Goal: Information Seeking & Learning: Learn about a topic

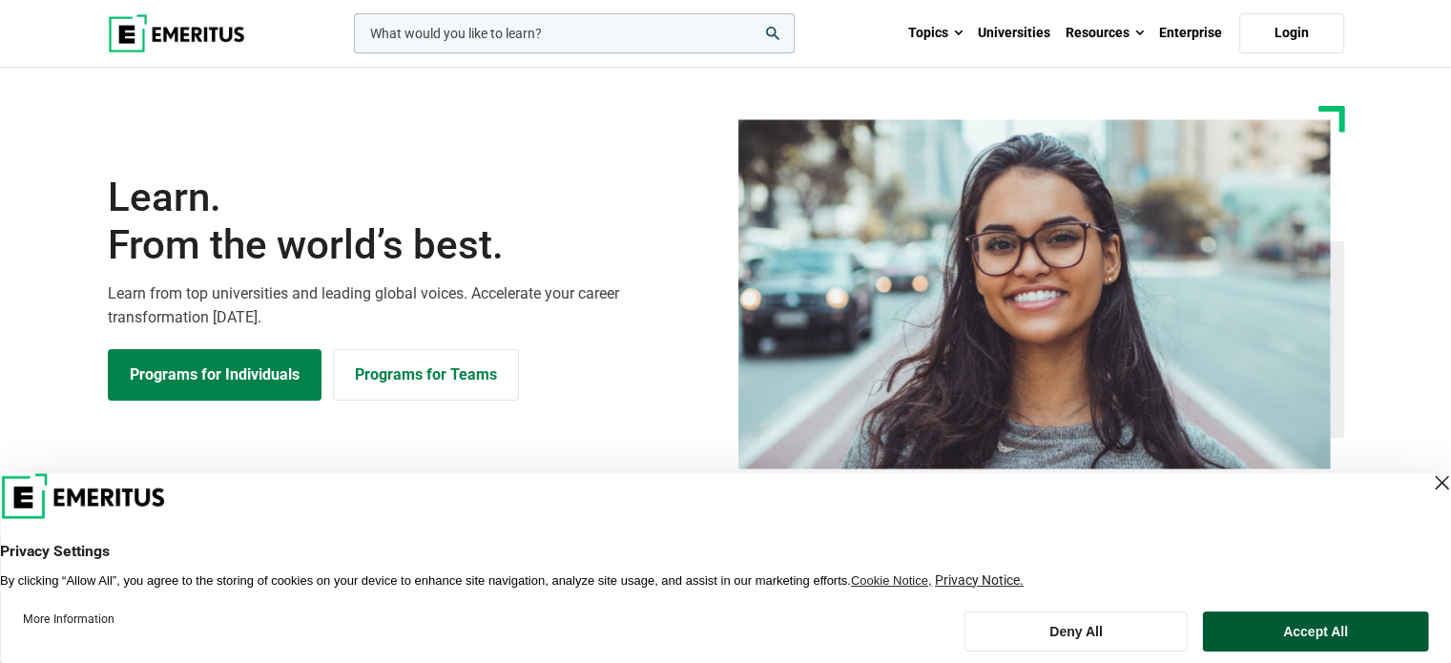
click at [1329, 625] on button "Accept All" at bounding box center [1315, 632] width 225 height 40
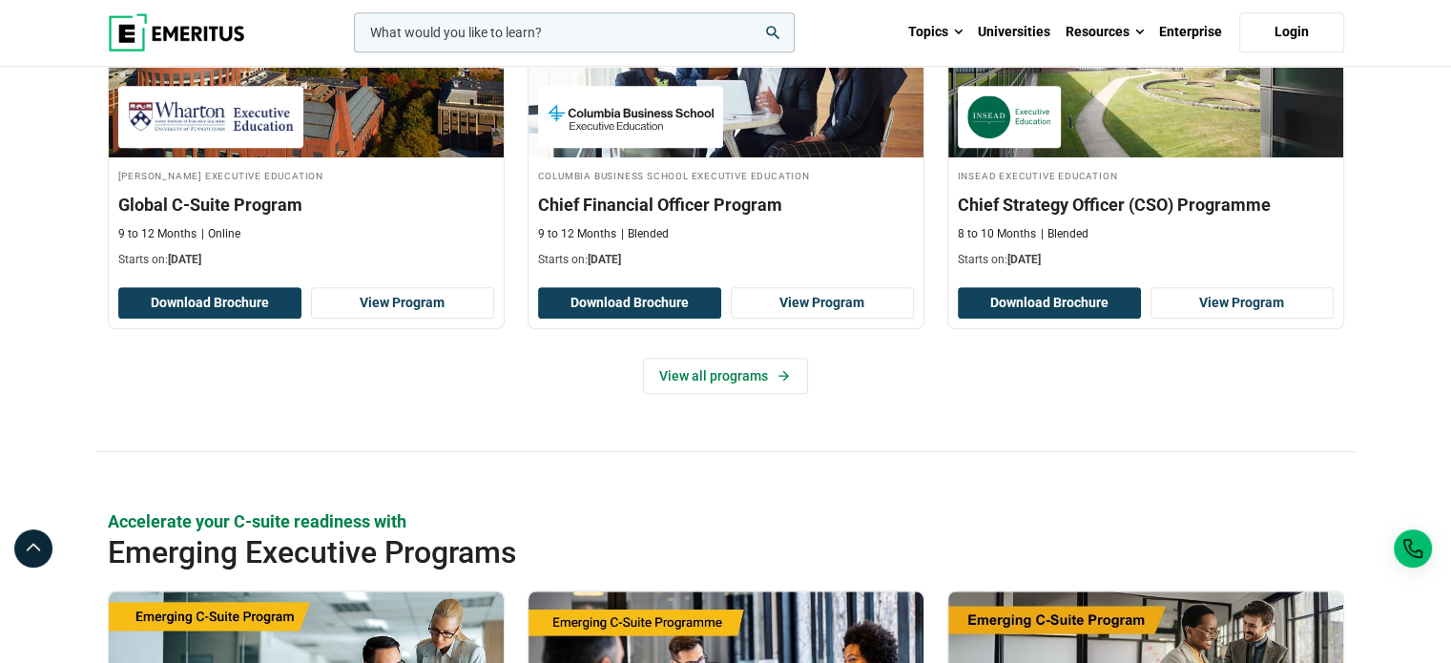
scroll to position [893, 0]
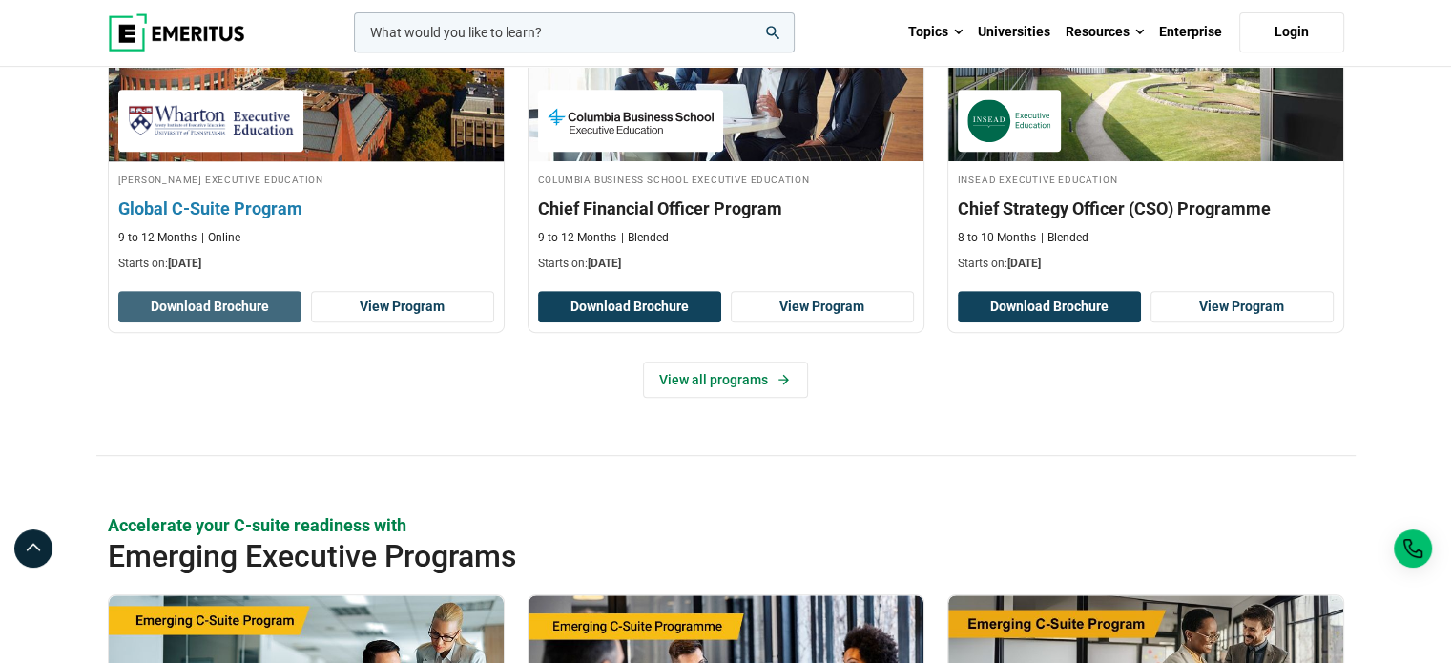
click at [265, 313] on button "Download Brochure" at bounding box center [209, 307] width 183 height 32
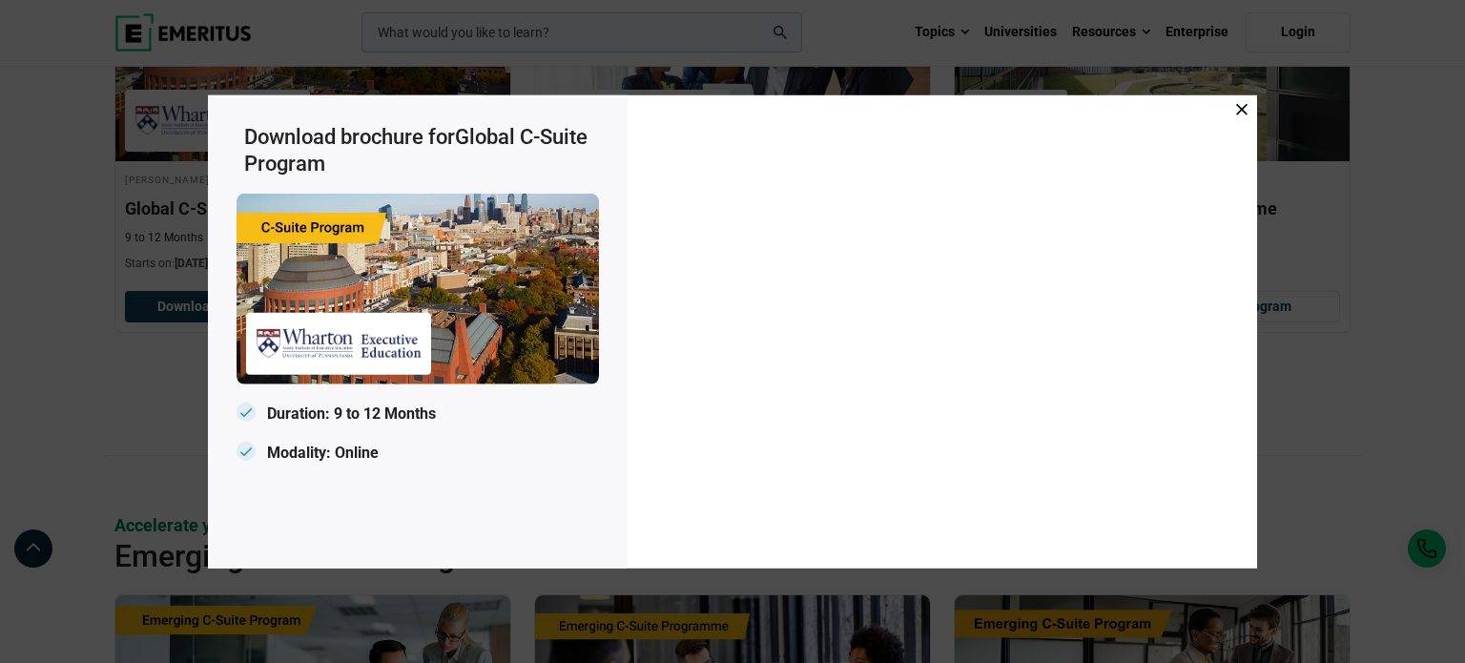
click at [1243, 111] on icon at bounding box center [1241, 108] width 11 height 11
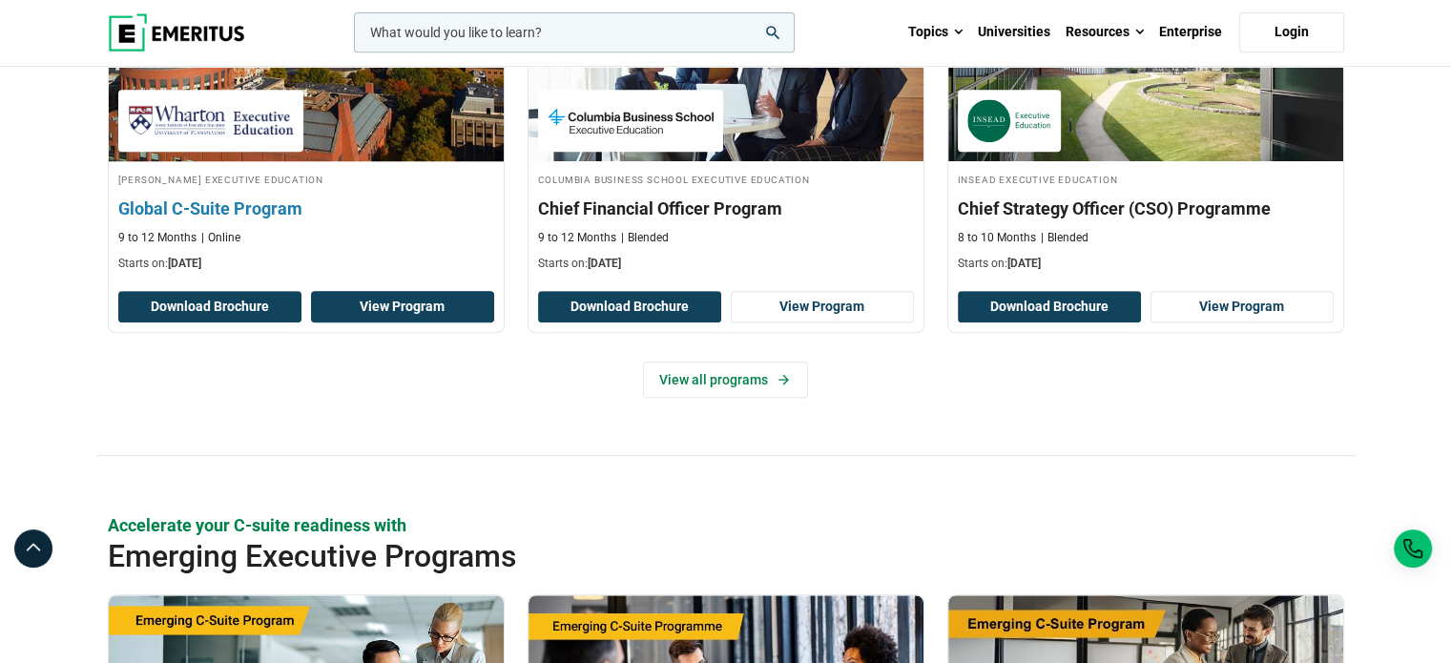
click at [405, 304] on link "View Program" at bounding box center [402, 307] width 183 height 32
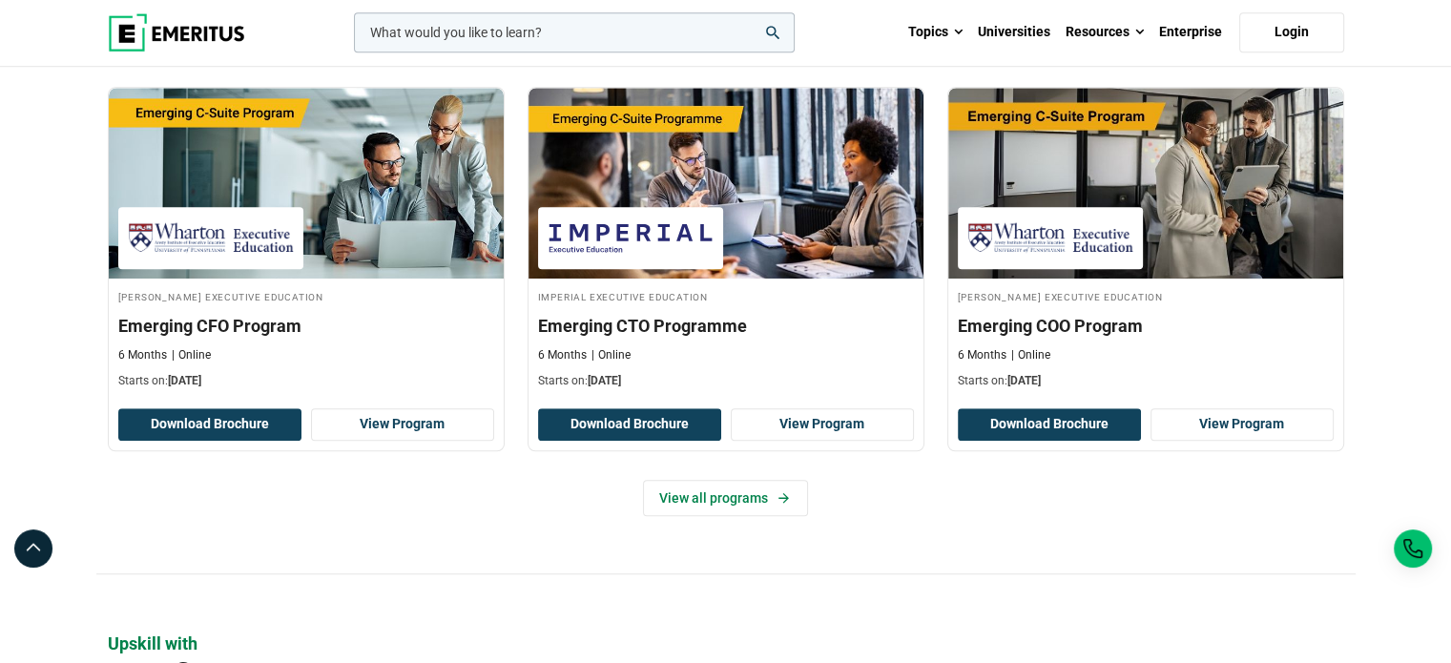
scroll to position [1572, 0]
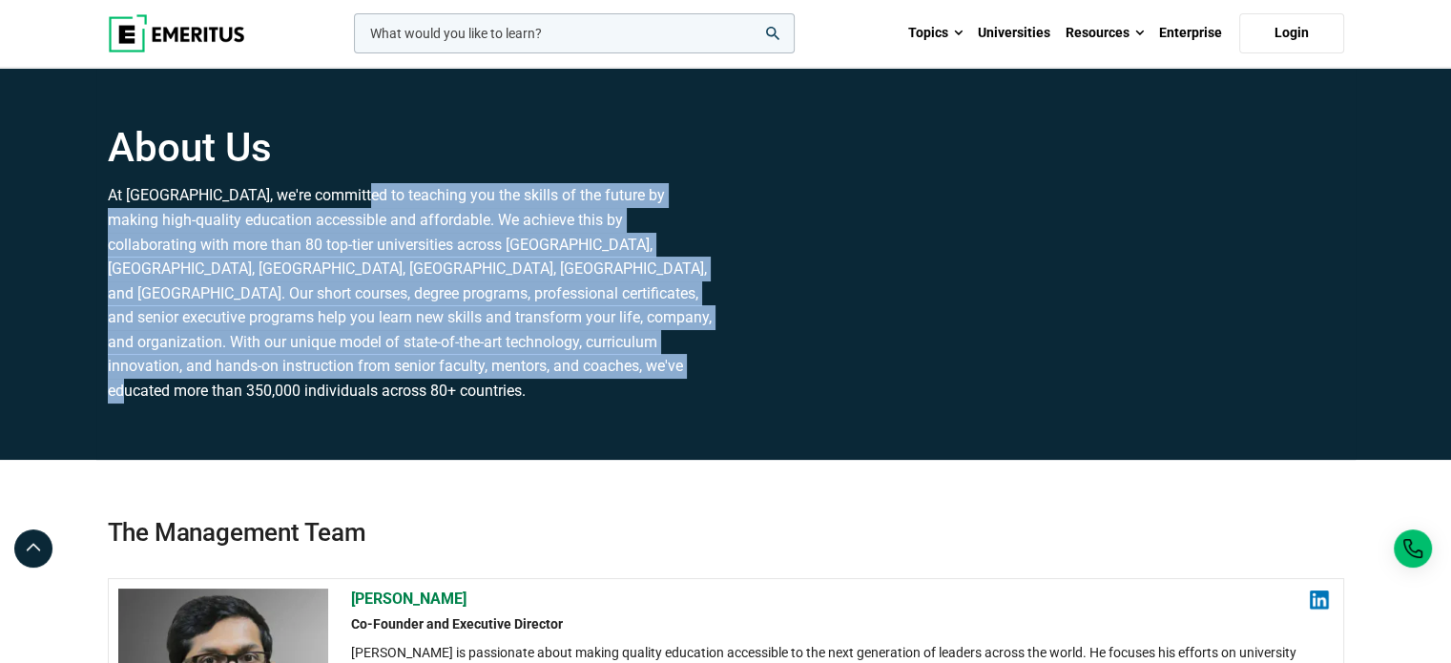
drag, startPoint x: 345, startPoint y: 201, endPoint x: 379, endPoint y: 381, distance: 182.4
click at [379, 381] on p "At [GEOGRAPHIC_DATA], we're committed to teaching you the skills of the future …" at bounding box center [411, 292] width 607 height 219
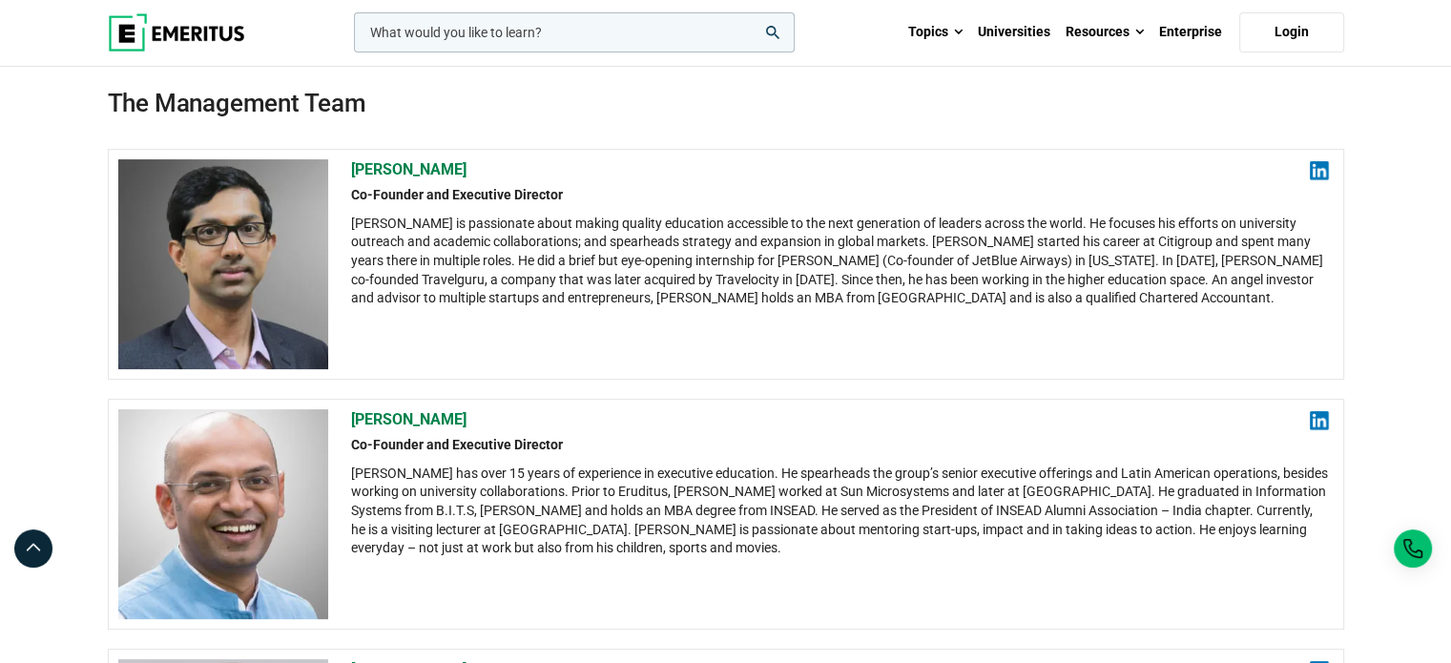
scroll to position [433, 0]
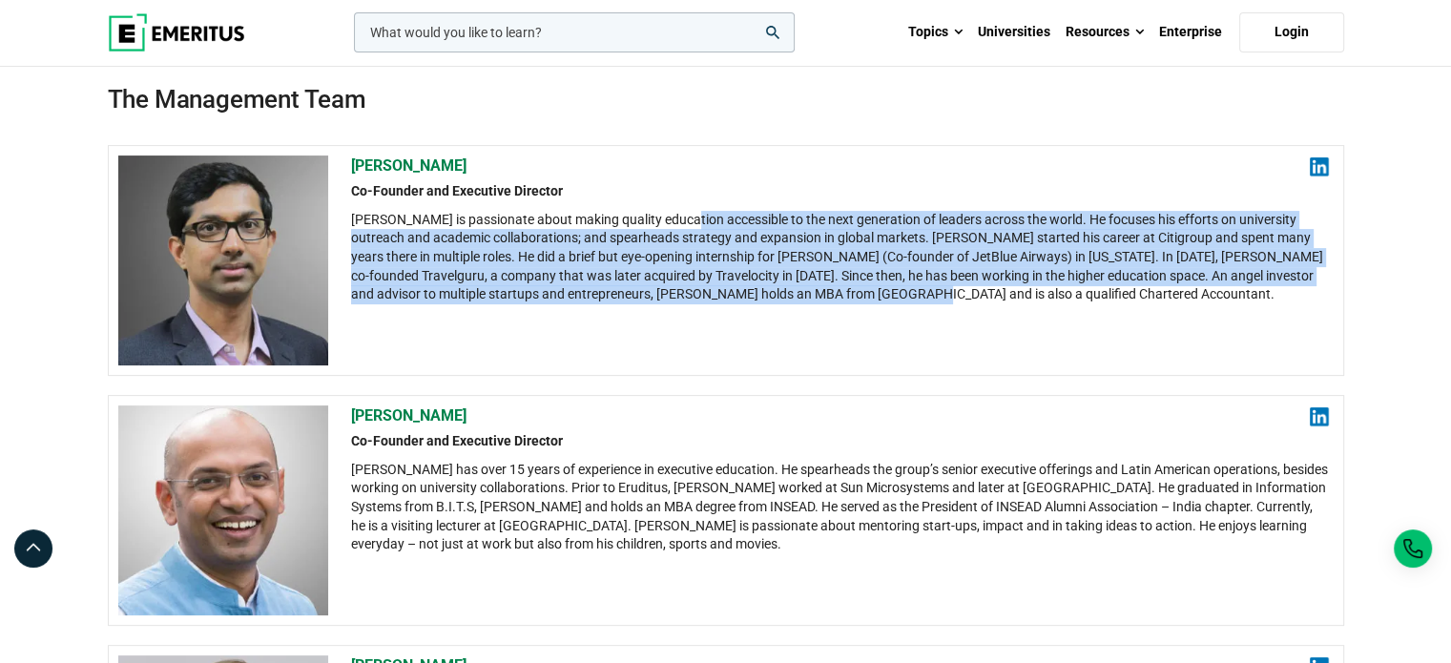
drag, startPoint x: 680, startPoint y: 215, endPoint x: 868, endPoint y: 301, distance: 206.6
click at [868, 301] on div "[PERSON_NAME] is passionate about making quality education accessible to the ne…" at bounding box center [840, 257] width 979 height 93
drag, startPoint x: 942, startPoint y: 297, endPoint x: 686, endPoint y: 225, distance: 265.5
click at [686, 225] on div "[PERSON_NAME] is passionate about making quality education accessible to the ne…" at bounding box center [840, 257] width 979 height 93
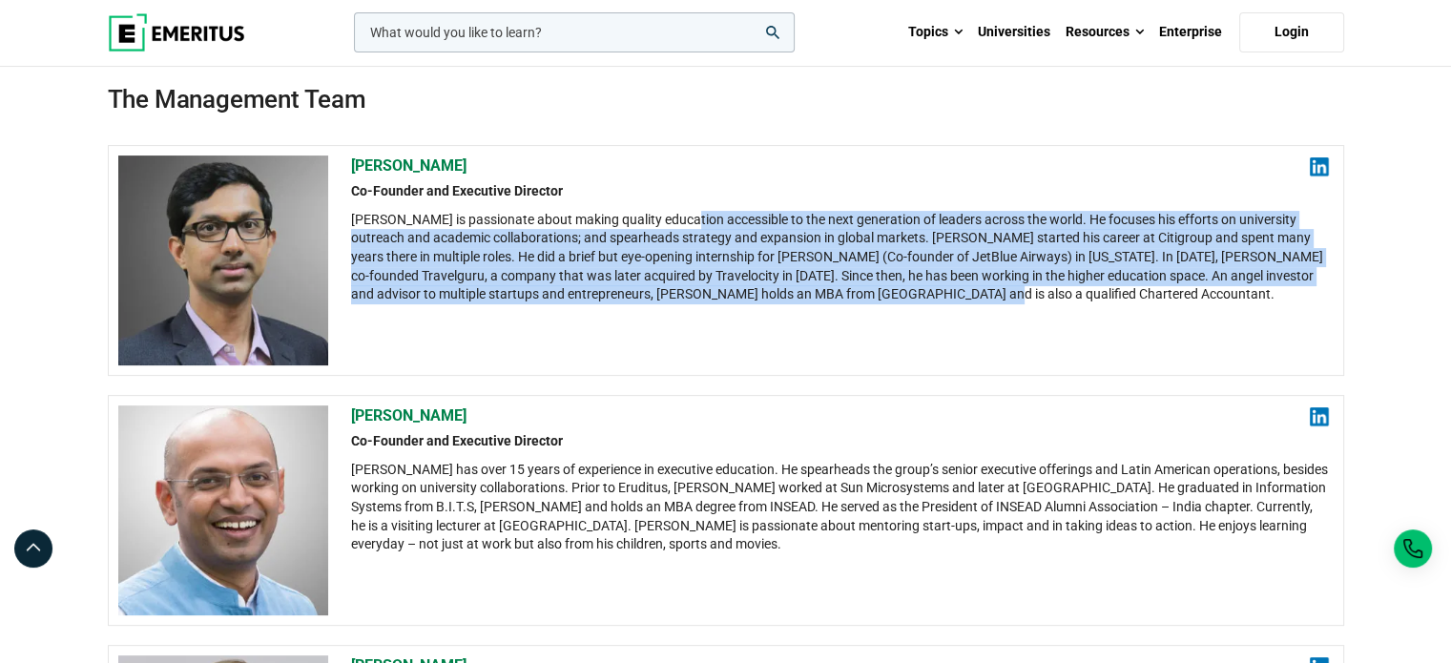
click at [686, 225] on div "[PERSON_NAME] is passionate about making quality education accessible to the ne…" at bounding box center [840, 257] width 979 height 93
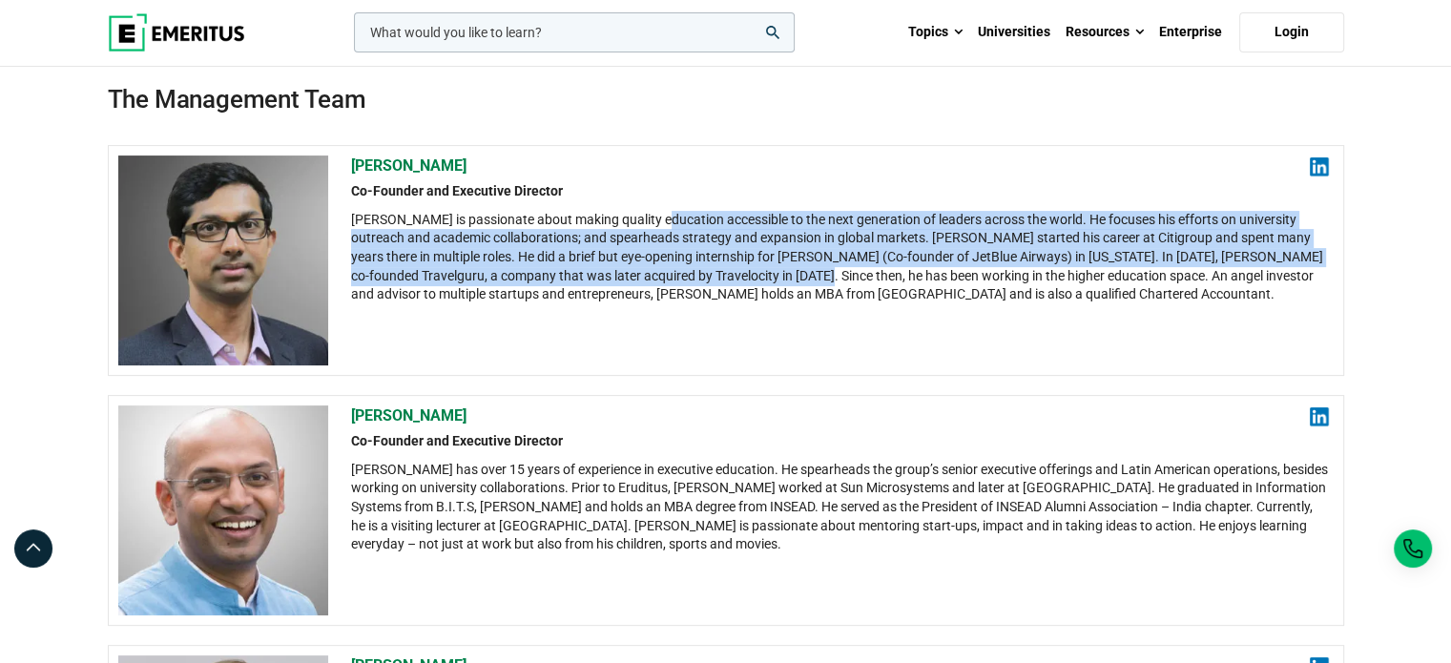
drag, startPoint x: 656, startPoint y: 216, endPoint x: 760, endPoint y: 281, distance: 123.1
click at [760, 281] on div "[PERSON_NAME] is passionate about making quality education accessible to the ne…" at bounding box center [840, 257] width 979 height 93
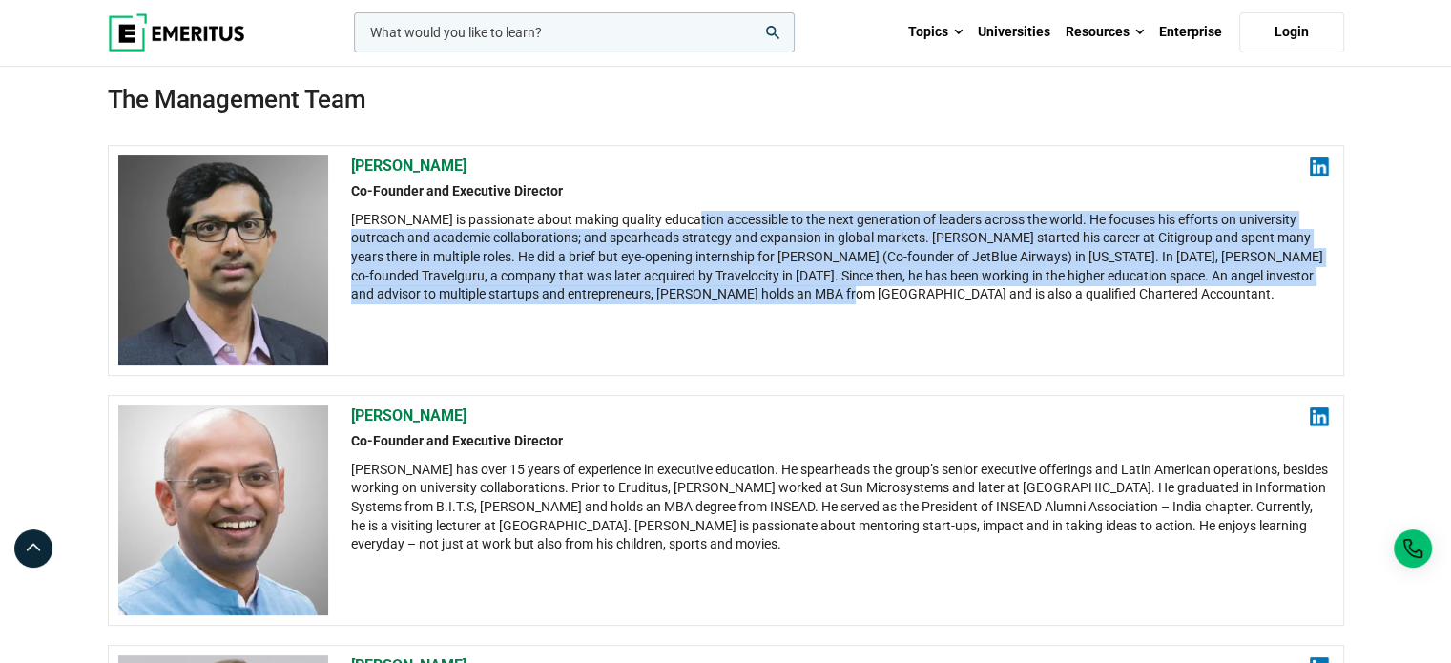
drag, startPoint x: 803, startPoint y: 296, endPoint x: 686, endPoint y: 225, distance: 136.9
click at [686, 225] on div "[PERSON_NAME] is passionate about making quality education accessible to the ne…" at bounding box center [840, 257] width 979 height 93
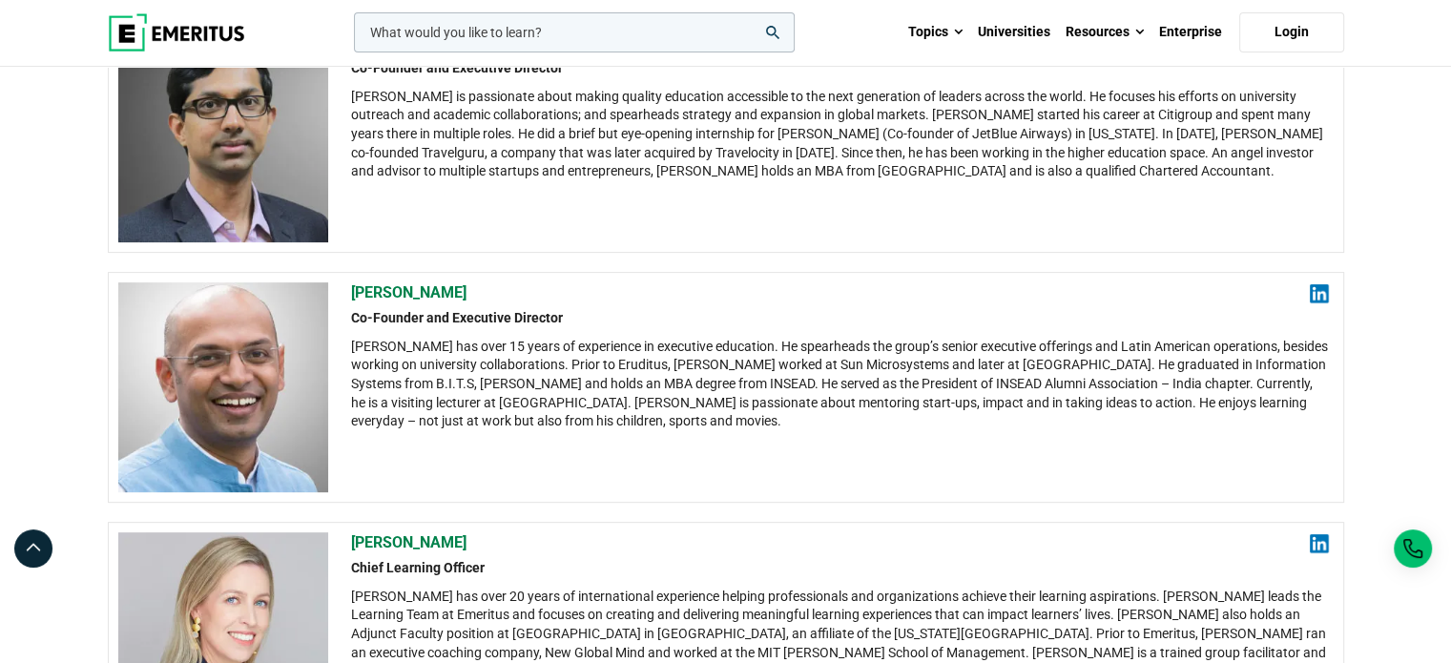
scroll to position [555, 0]
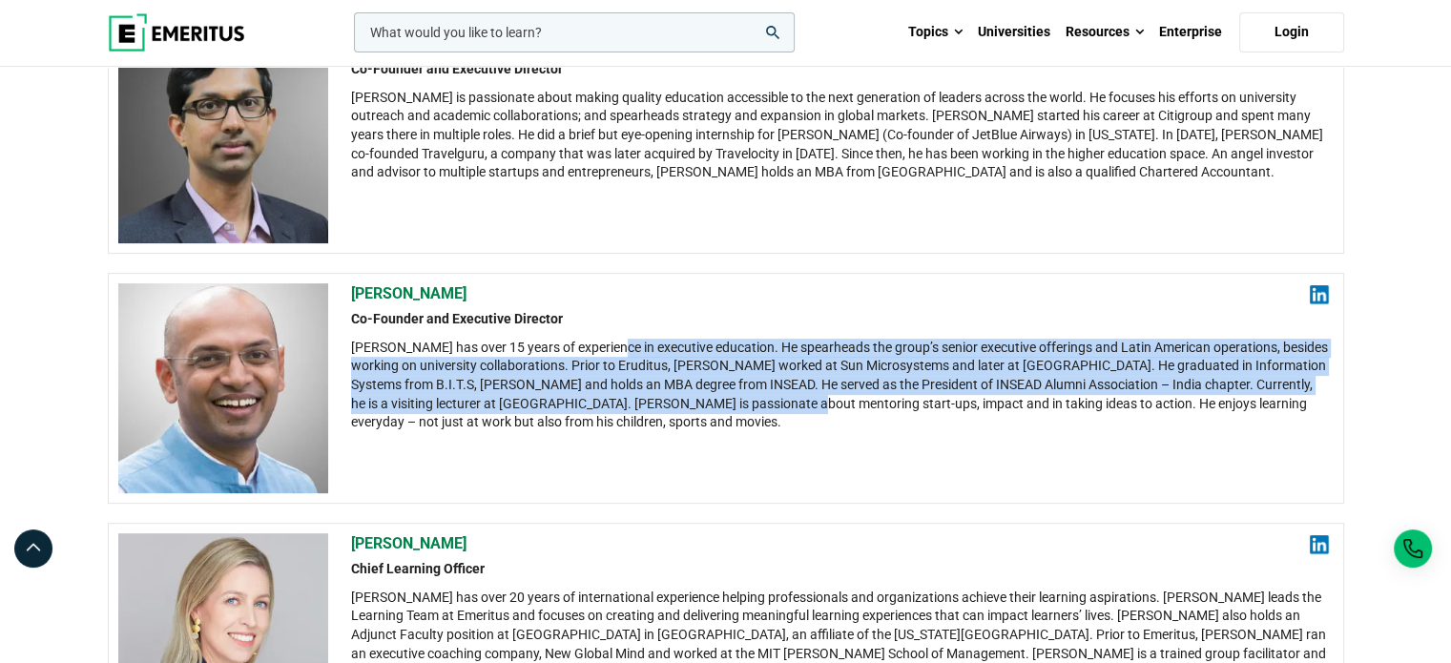
drag, startPoint x: 608, startPoint y: 342, endPoint x: 745, endPoint y: 401, distance: 149.2
click at [745, 401] on div "[PERSON_NAME] has over 15 years of experience in executive education. He spearh…" at bounding box center [840, 385] width 979 height 93
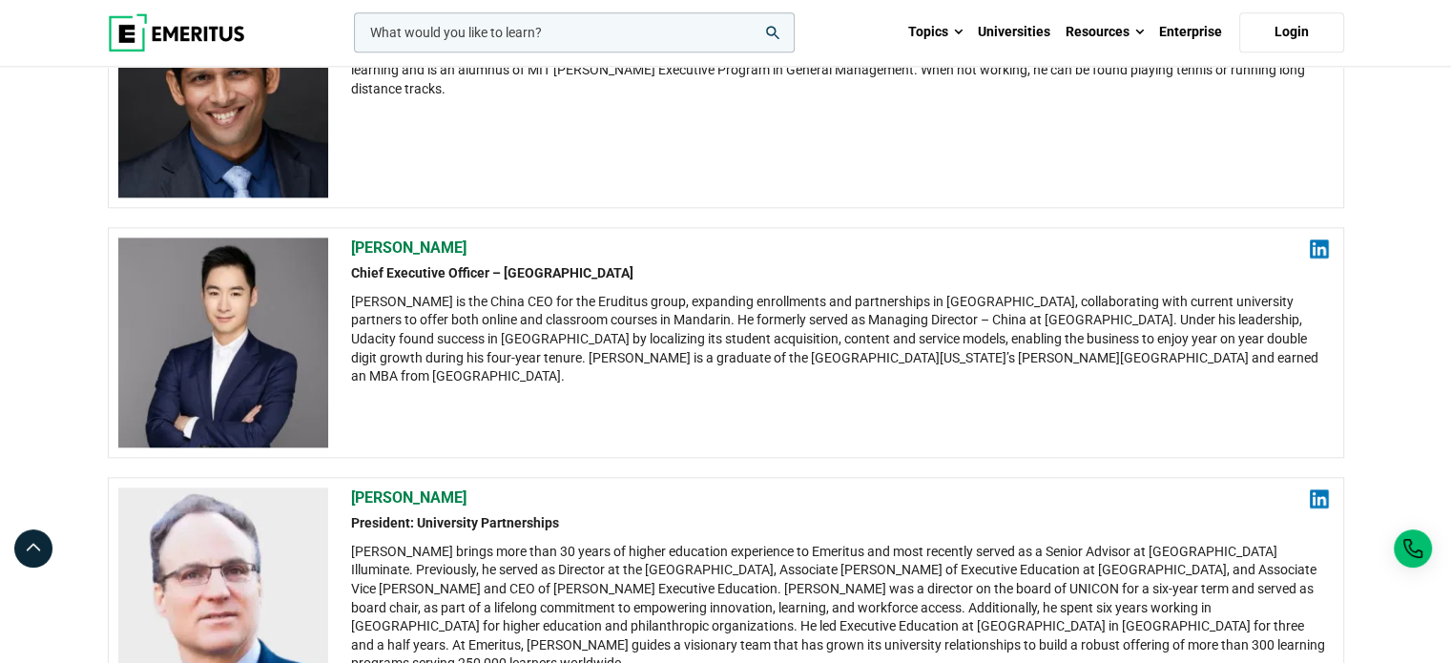
scroll to position [2351, 0]
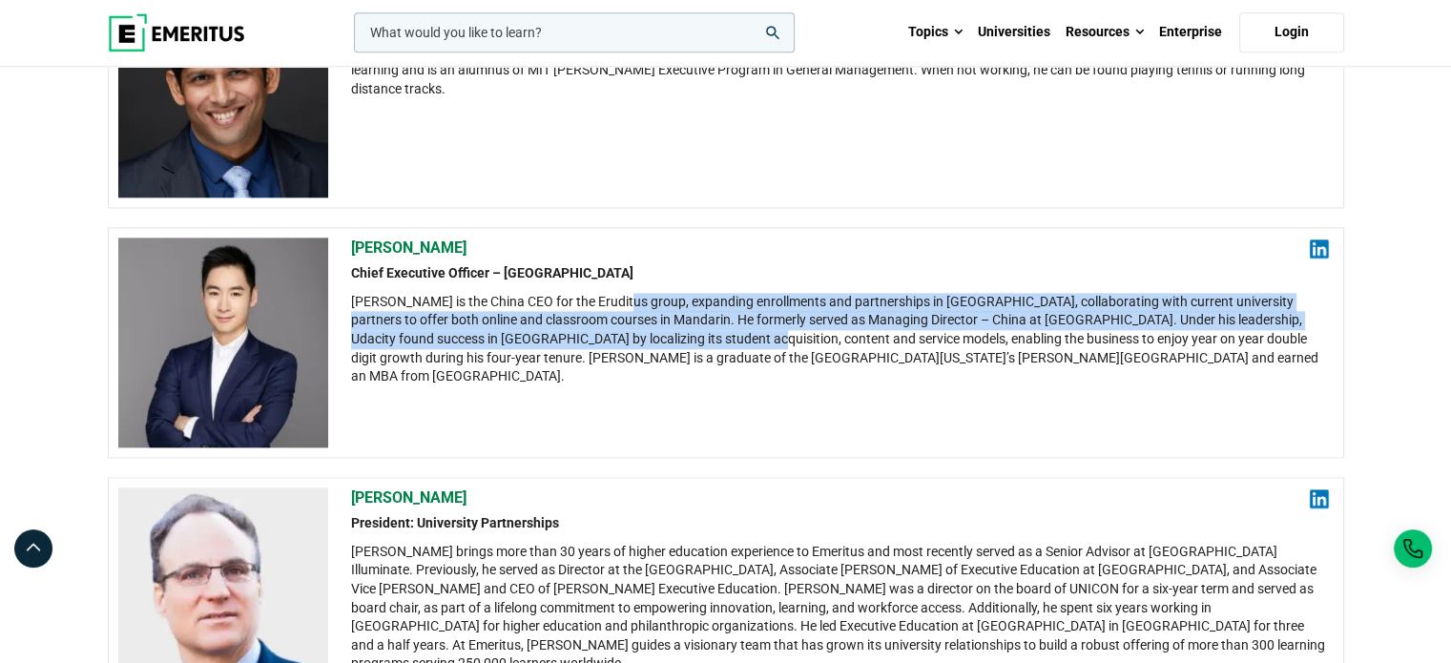
drag, startPoint x: 613, startPoint y: 301, endPoint x: 688, endPoint y: 336, distance: 82.4
click at [688, 336] on div "[PERSON_NAME] is the China CEO for the Eruditus group, expanding enrollments an…" at bounding box center [840, 339] width 979 height 93
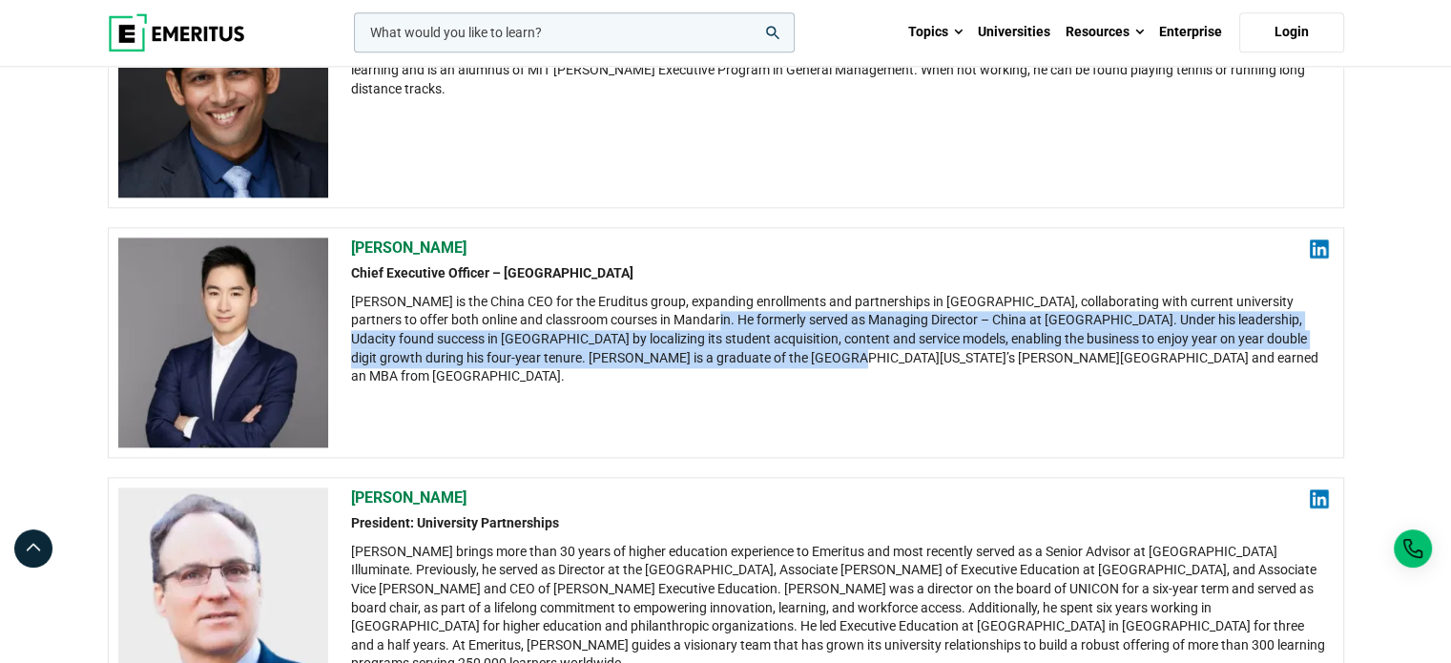
drag, startPoint x: 727, startPoint y: 351, endPoint x: 657, endPoint y: 313, distance: 79.4
click at [657, 313] on div "[PERSON_NAME] is the China CEO for the Eruditus group, expanding enrollments an…" at bounding box center [840, 339] width 979 height 93
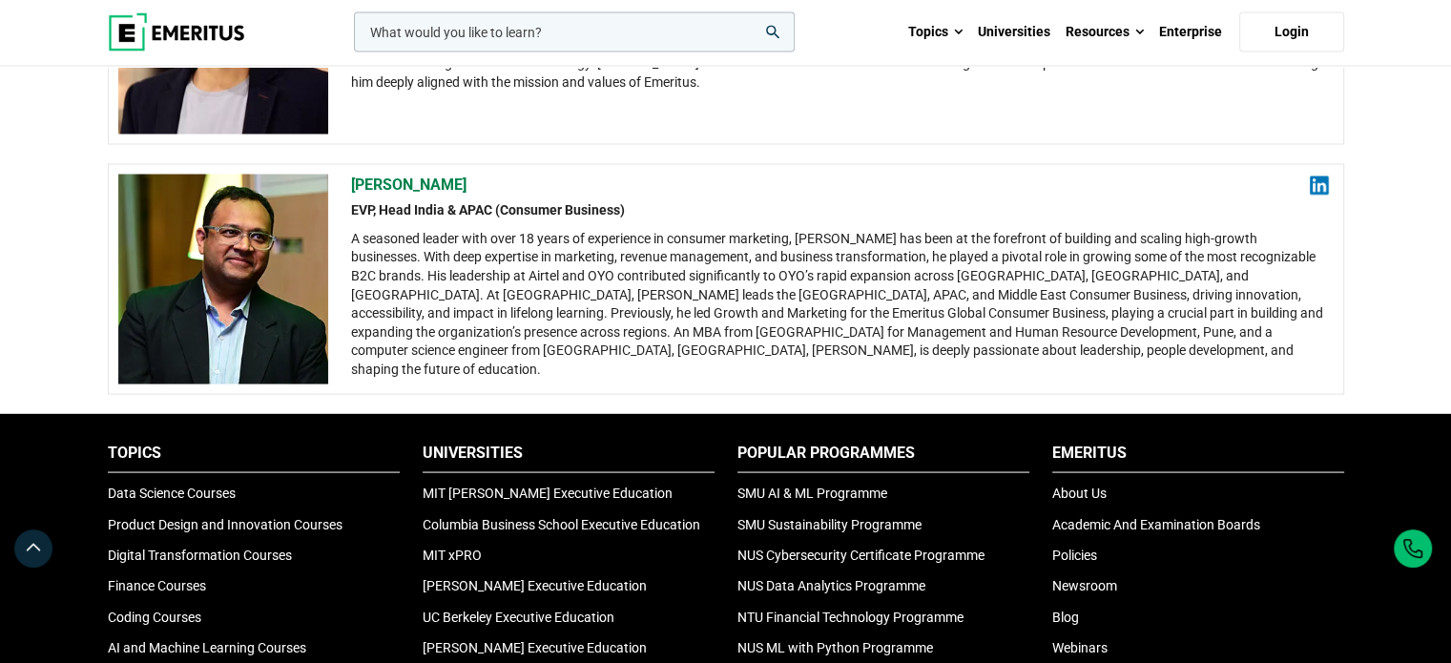
scroll to position [3665, 0]
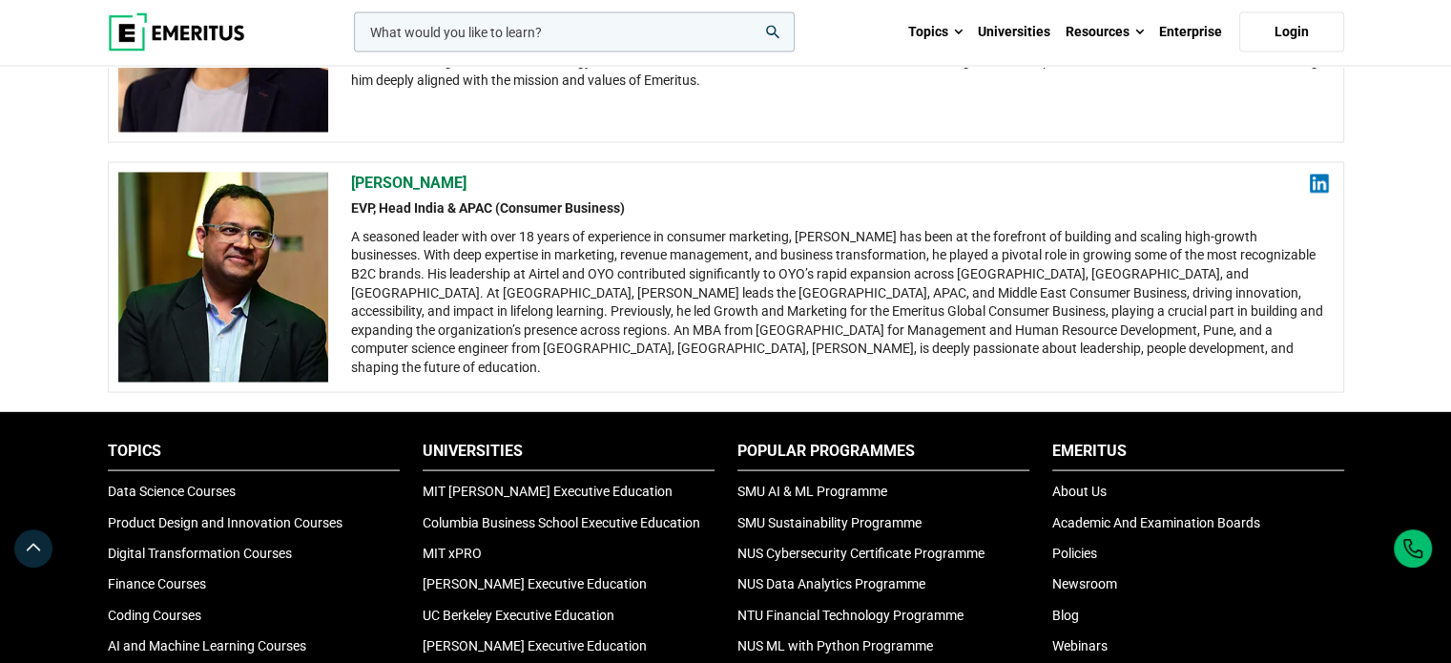
drag, startPoint x: 591, startPoint y: 239, endPoint x: 612, endPoint y: 366, distance: 128.5
click at [612, 366] on div "[PERSON_NAME] EVP, Head [GEOGRAPHIC_DATA] & APAC (Consumer Business) A seasoned…" at bounding box center [840, 278] width 979 height 210
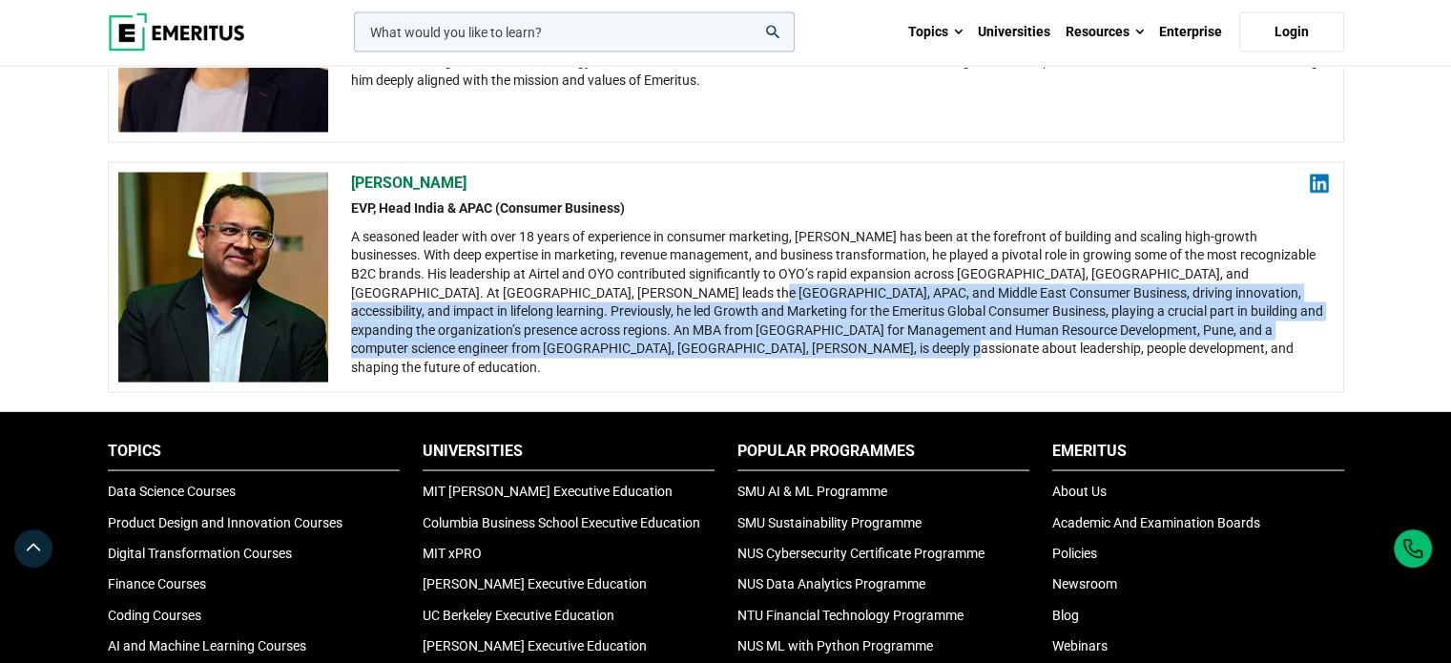
drag, startPoint x: 636, startPoint y: 353, endPoint x: 521, endPoint y: 261, distance: 147.4
click at [521, 261] on div "[PERSON_NAME] EVP, Head [GEOGRAPHIC_DATA] & APAC (Consumer Business) A seasoned…" at bounding box center [840, 278] width 979 height 210
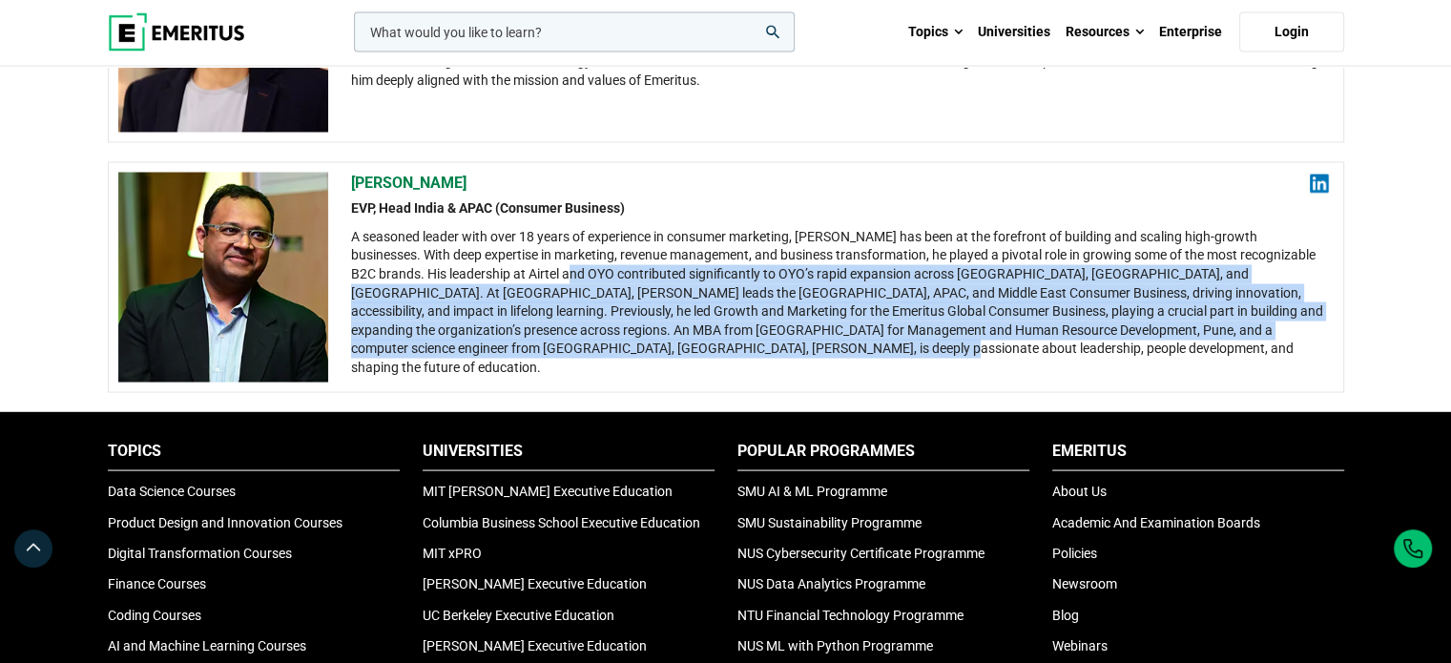
click at [521, 261] on div "A seasoned leader with over 18 years of experience in consumer marketing, [PERS…" at bounding box center [840, 303] width 979 height 150
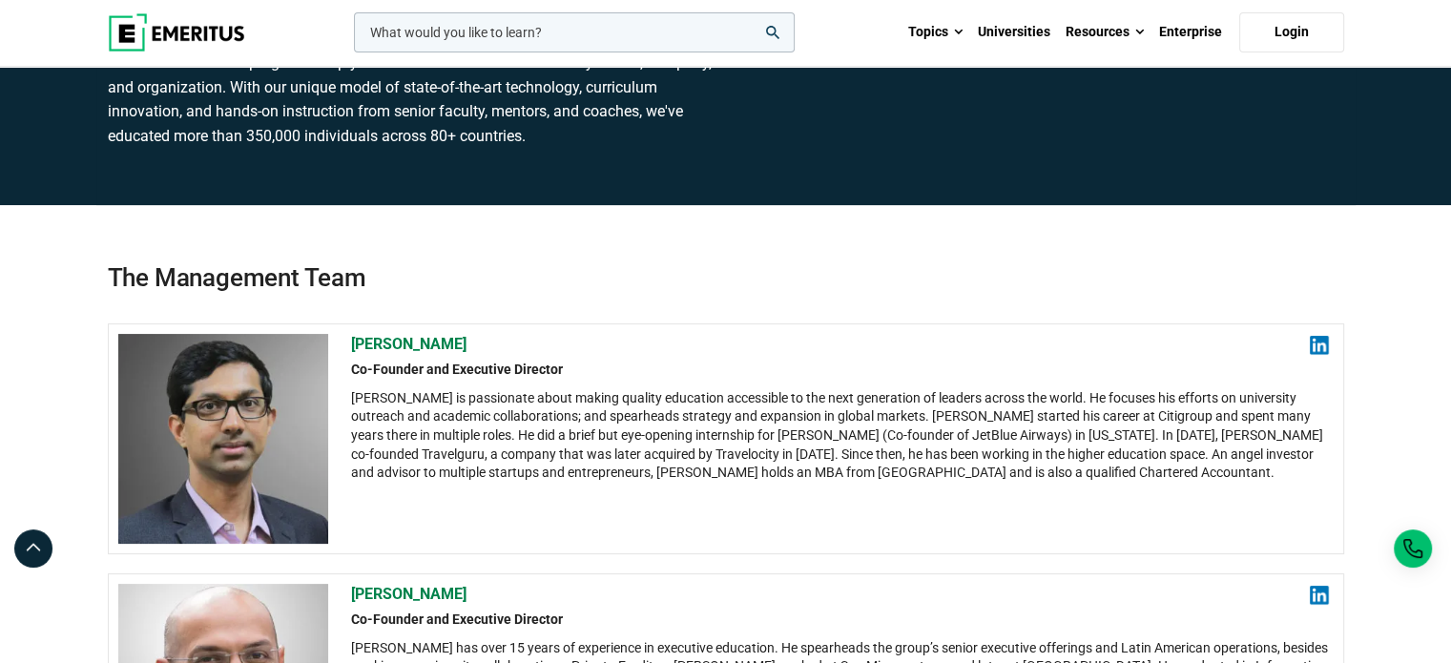
scroll to position [254, 0]
